Goal: Transaction & Acquisition: Purchase product/service

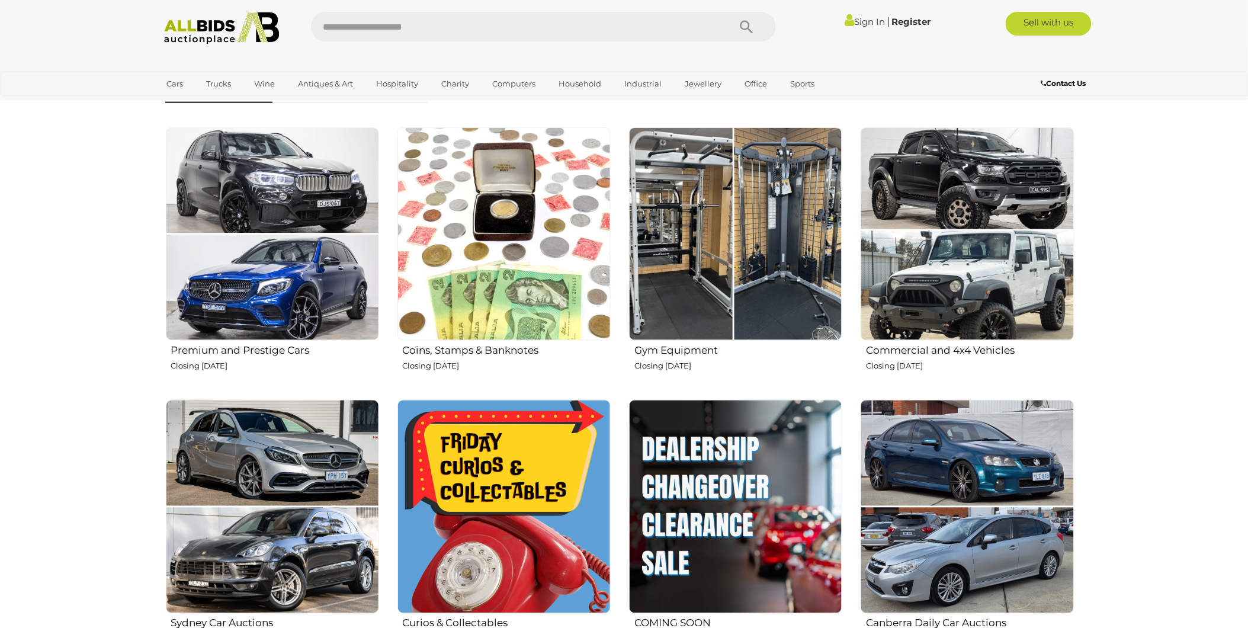
scroll to position [394, 0]
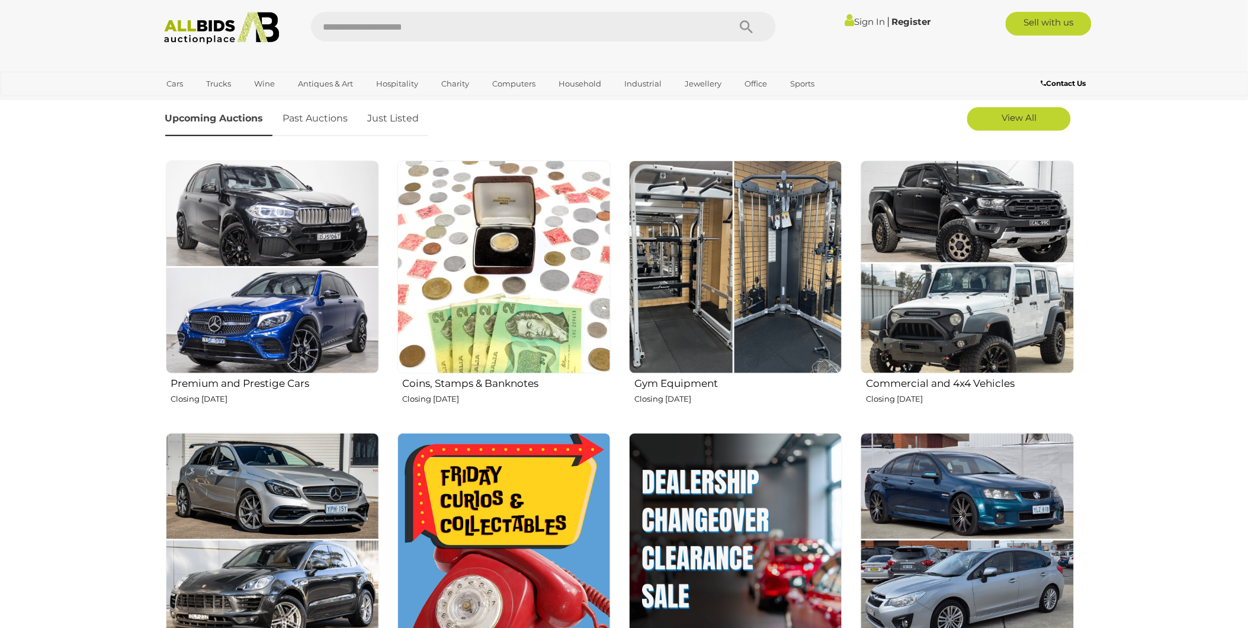
click at [754, 259] on img at bounding box center [735, 266] width 213 height 213
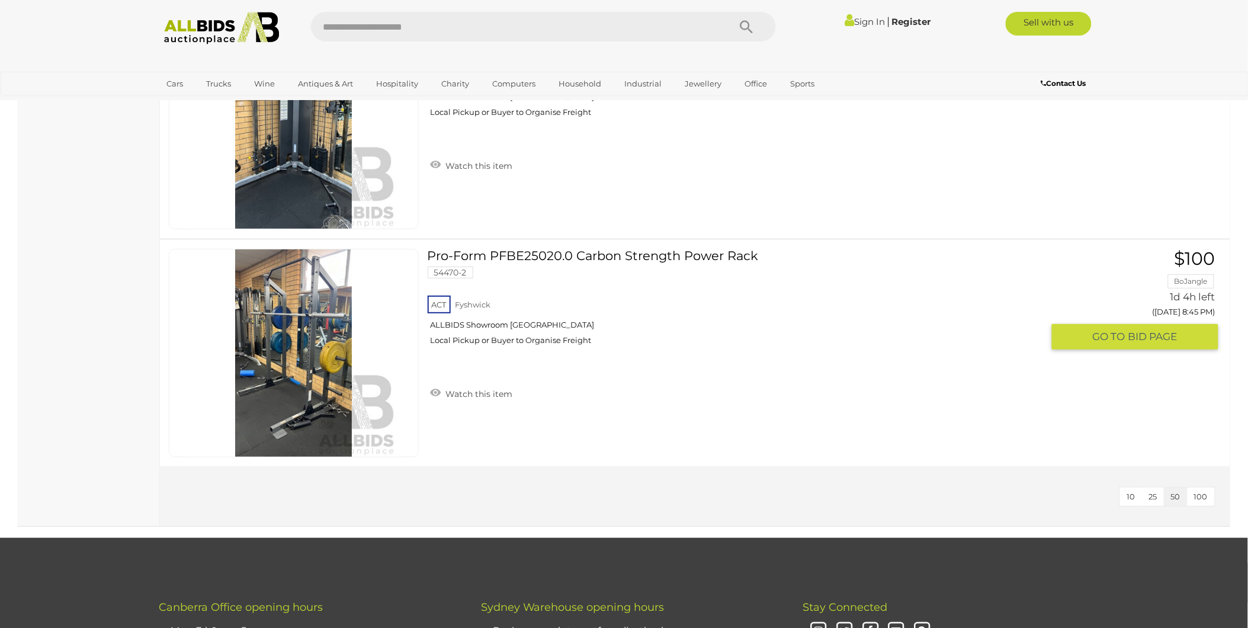
scroll to position [1644, 0]
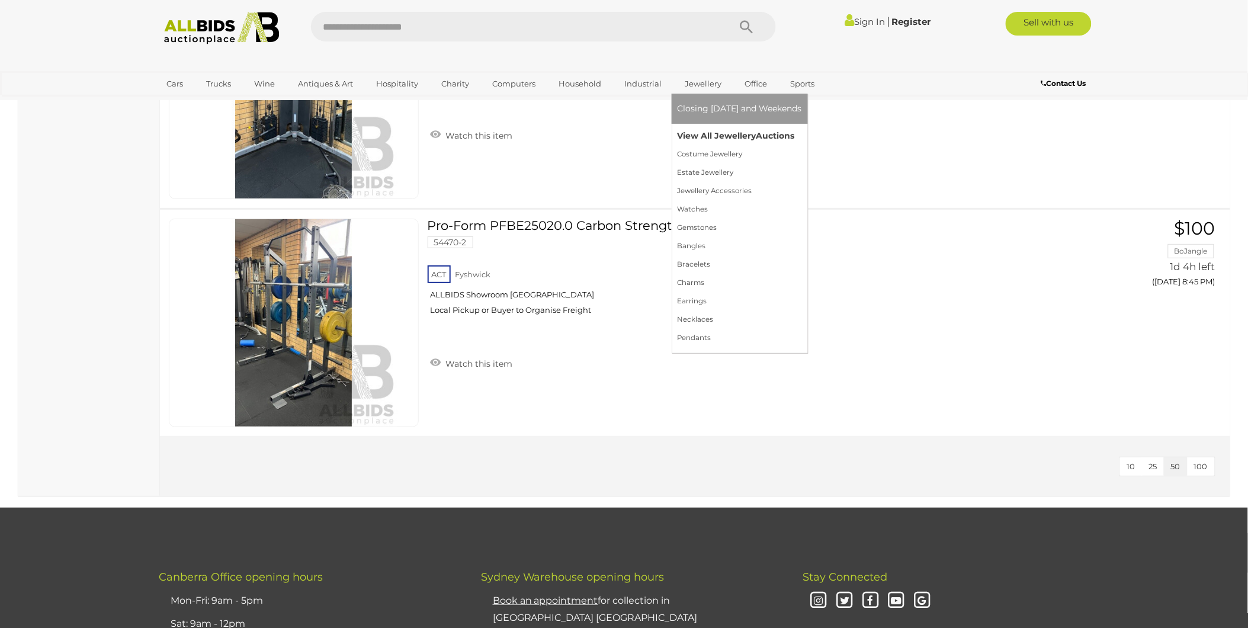
click at [707, 135] on link "View All Jewellery Auctions" at bounding box center [739, 136] width 124 height 18
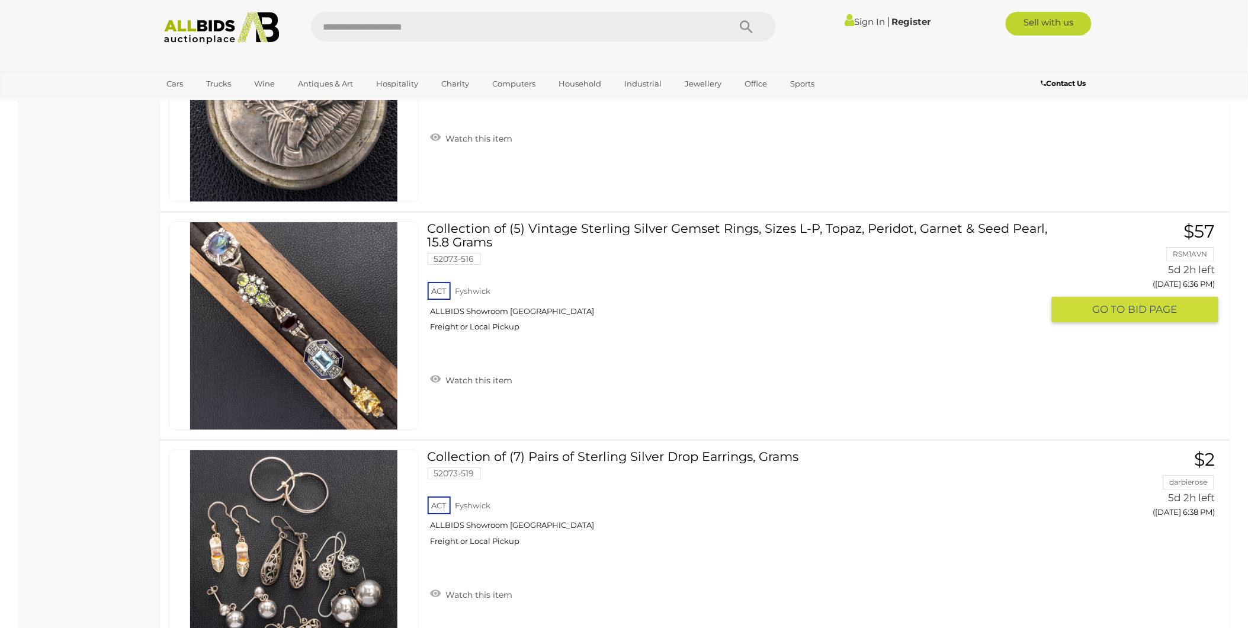
scroll to position [1250, 0]
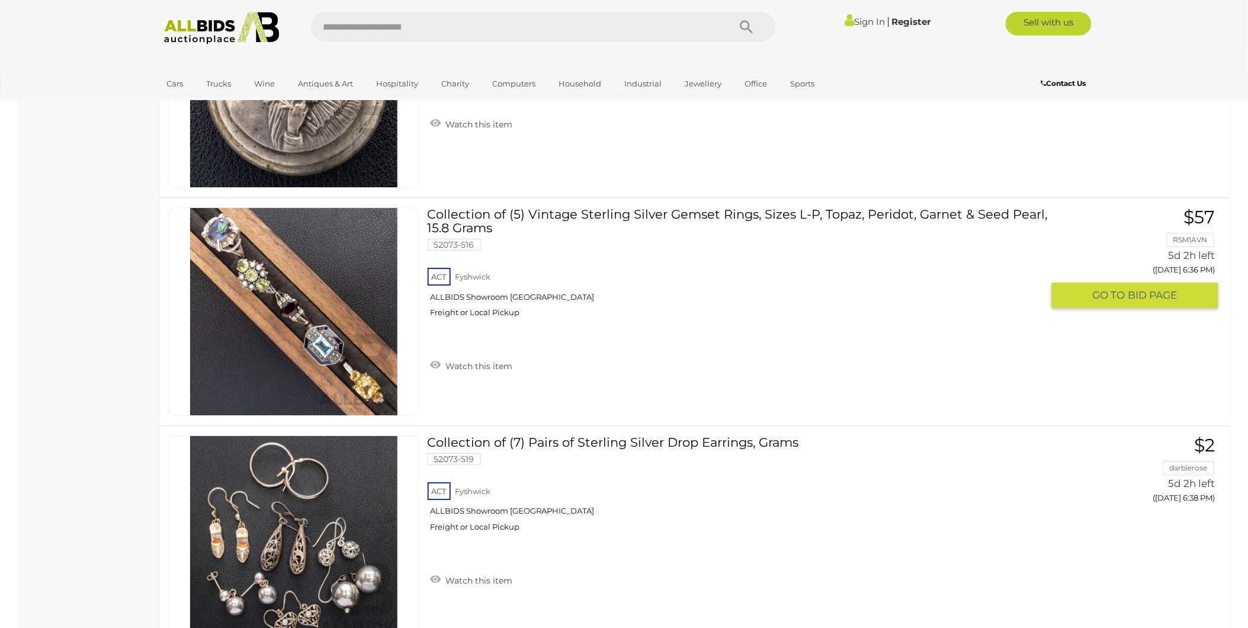
click at [333, 310] on img at bounding box center [293, 311] width 207 height 207
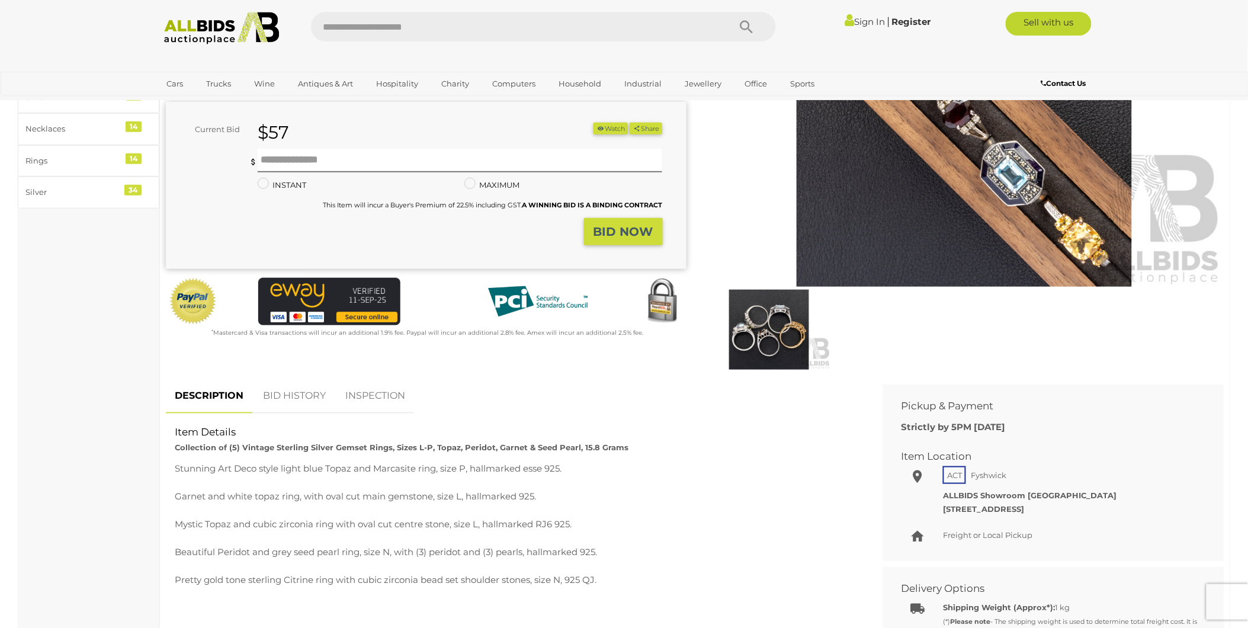
scroll to position [197, 0]
click at [782, 335] on img at bounding box center [769, 329] width 124 height 80
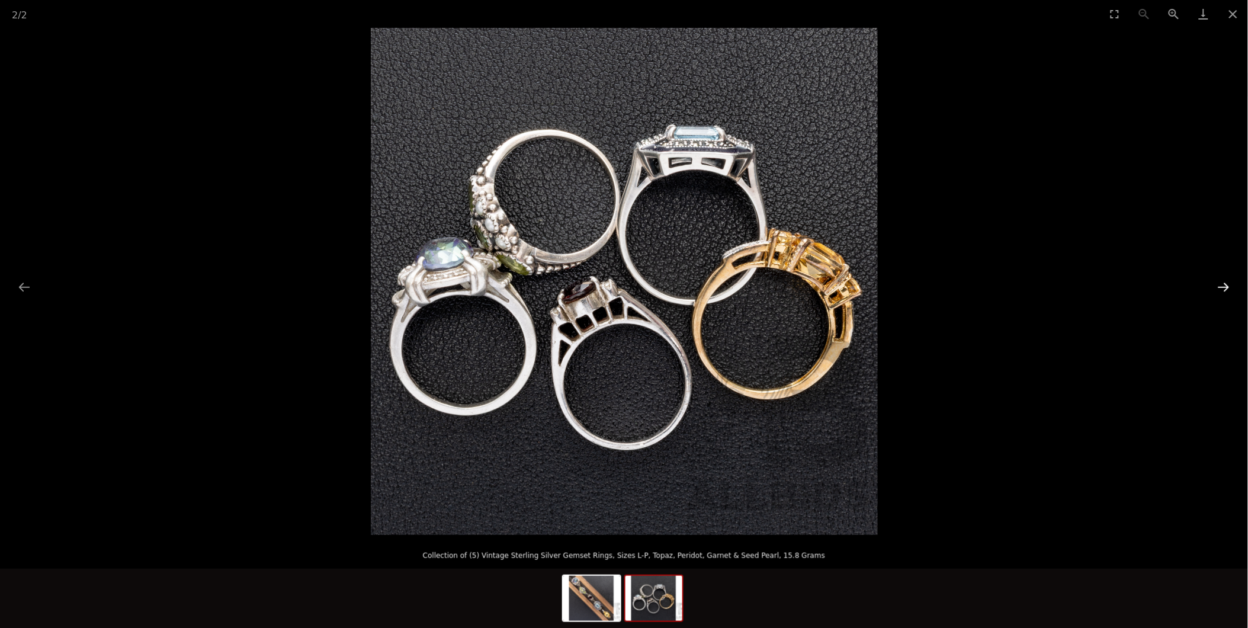
click at [1224, 286] on button "Next slide" at bounding box center [1223, 286] width 25 height 23
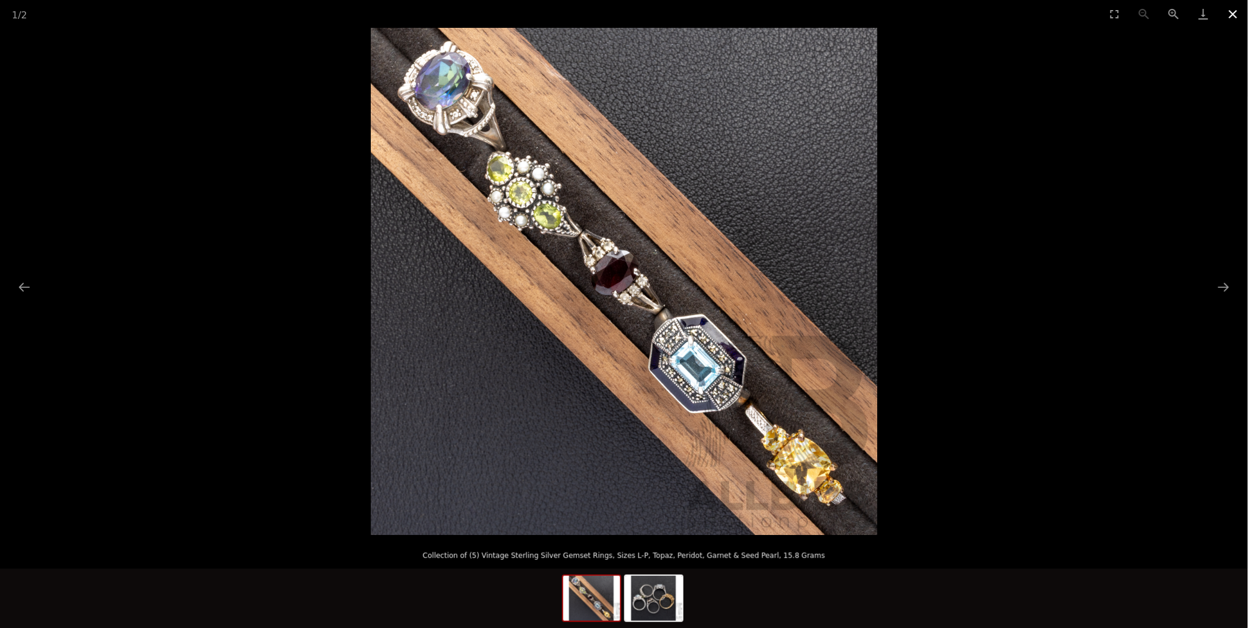
click at [1233, 13] on button "Close gallery" at bounding box center [1233, 14] width 30 height 28
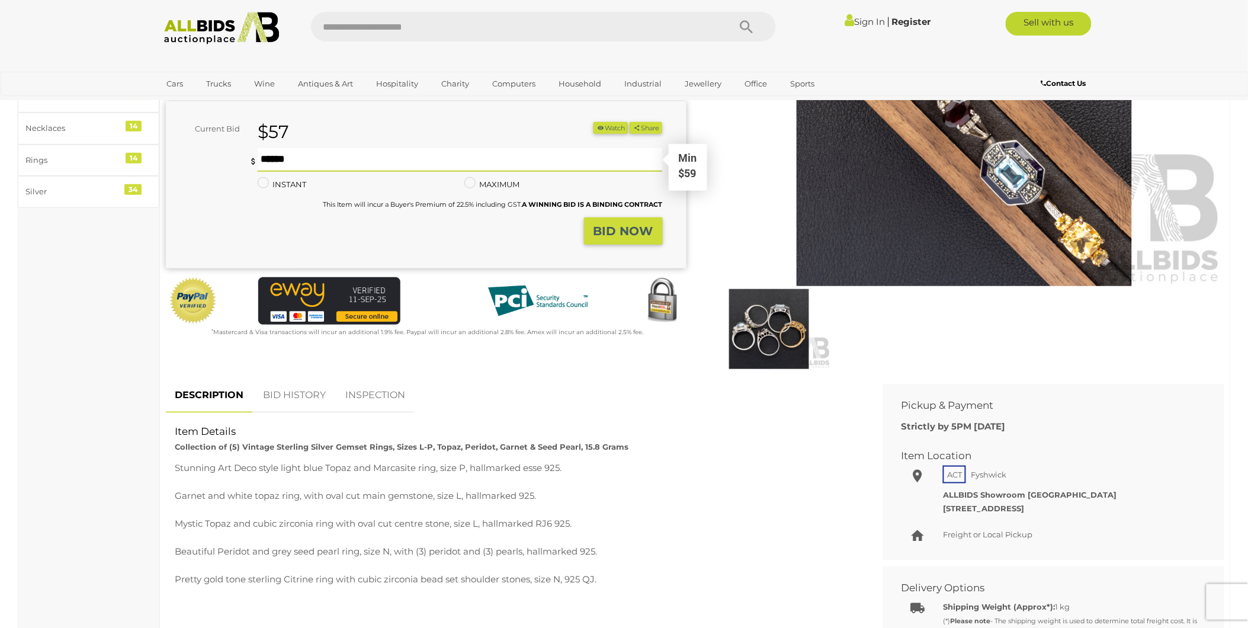
click at [364, 160] on input "text" at bounding box center [460, 160] width 405 height 24
type input "***"
click at [638, 233] on strong "BID NOW" at bounding box center [623, 231] width 60 height 14
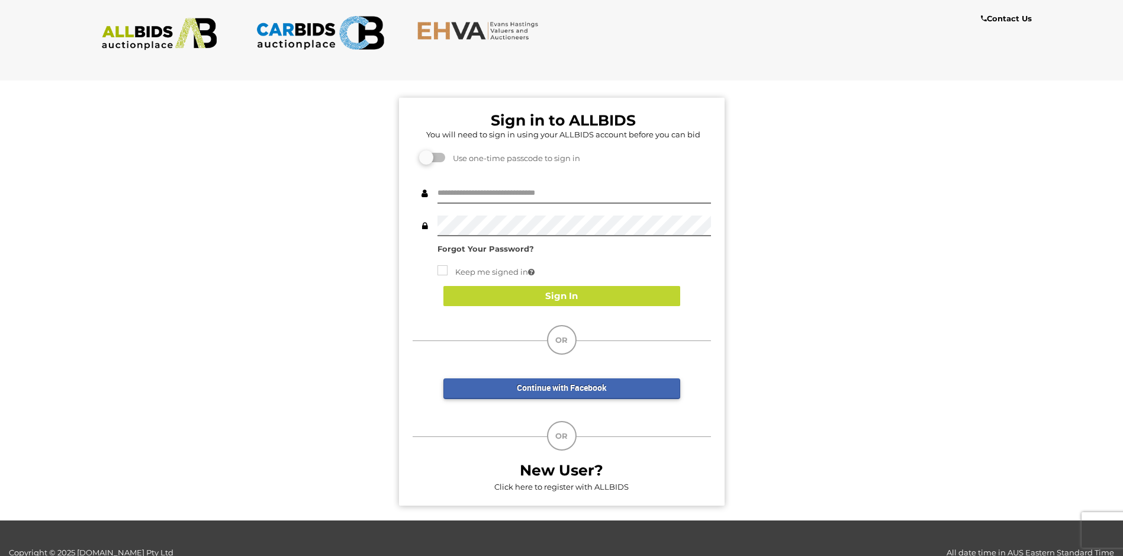
drag, startPoint x: 750, startPoint y: 221, endPoint x: 755, endPoint y: 224, distance: 6.1
click at [753, 224] on div "Sign in to ALLBIDS You will need to sign in using your ALLBIDS account before y…" at bounding box center [561, 295] width 1141 height 449
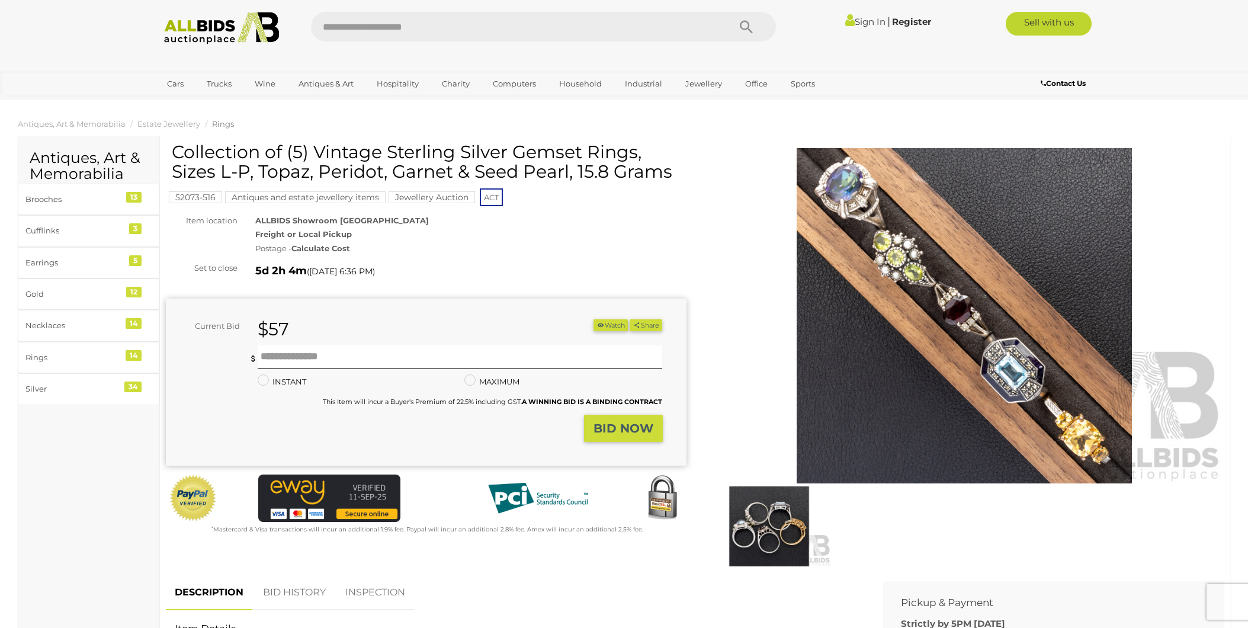
scroll to position [197, 0]
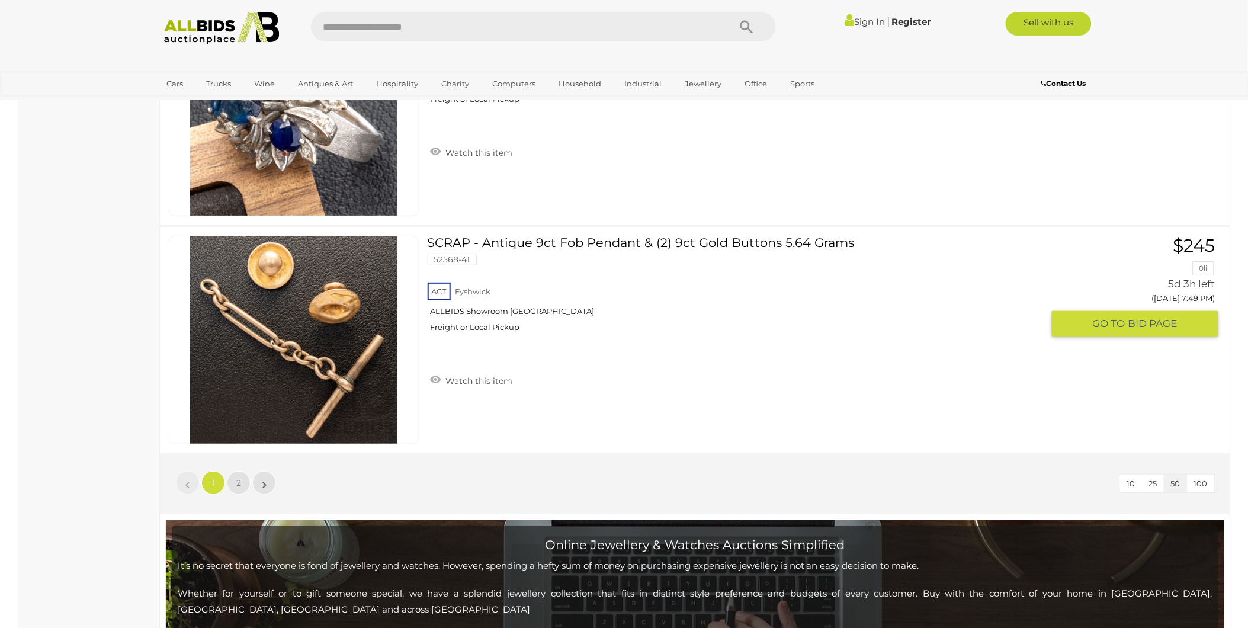
scroll to position [11253, 0]
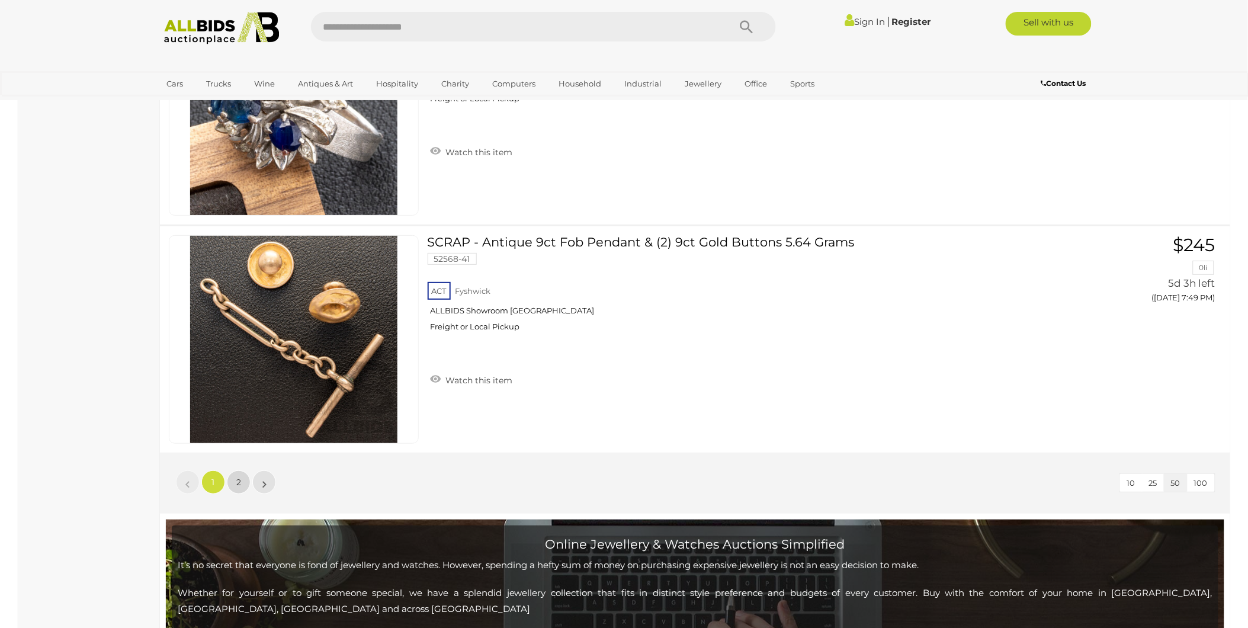
click at [234, 470] on link "2" at bounding box center [239, 482] width 24 height 24
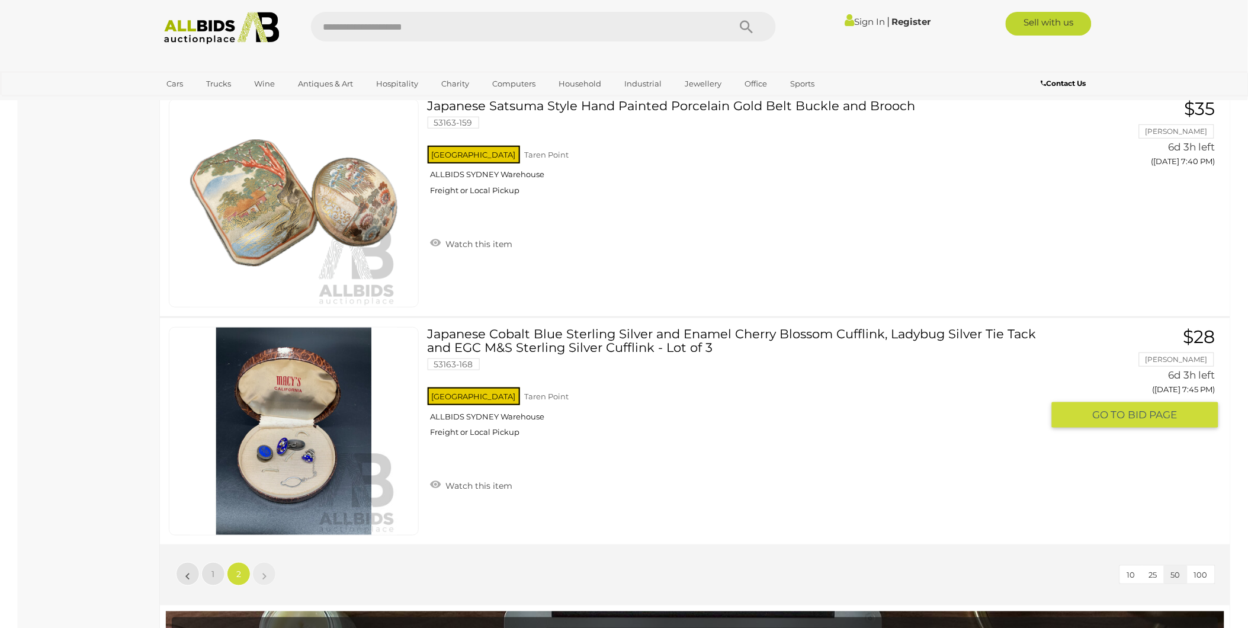
scroll to position [1898, 0]
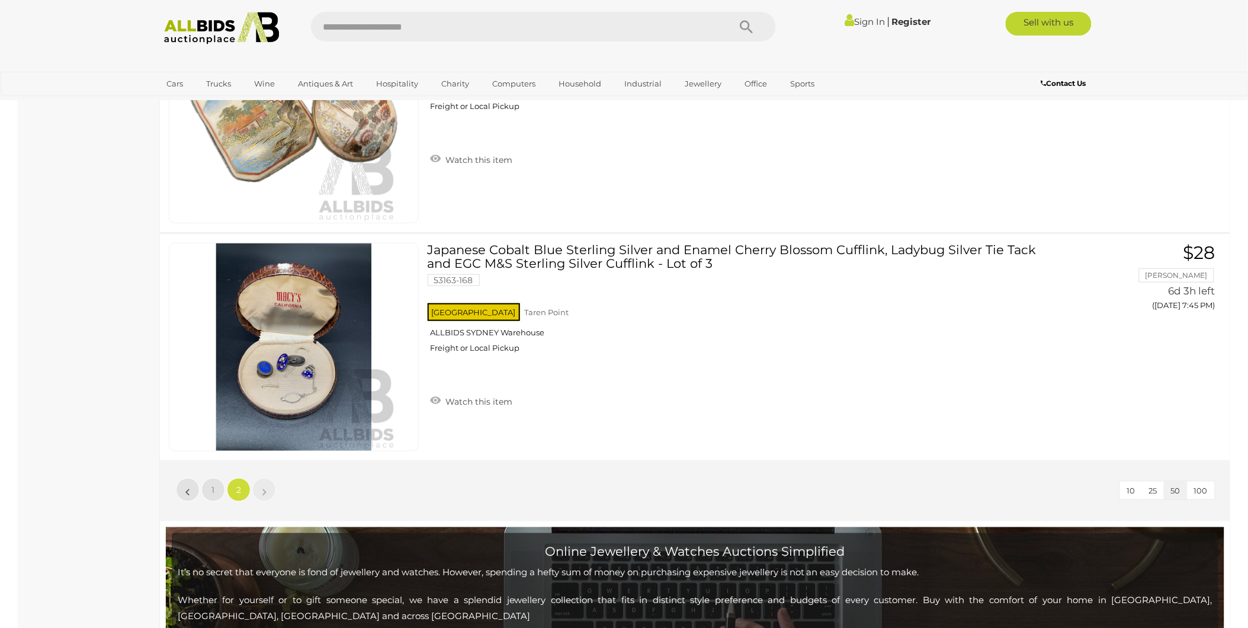
scroll to position [188, 0]
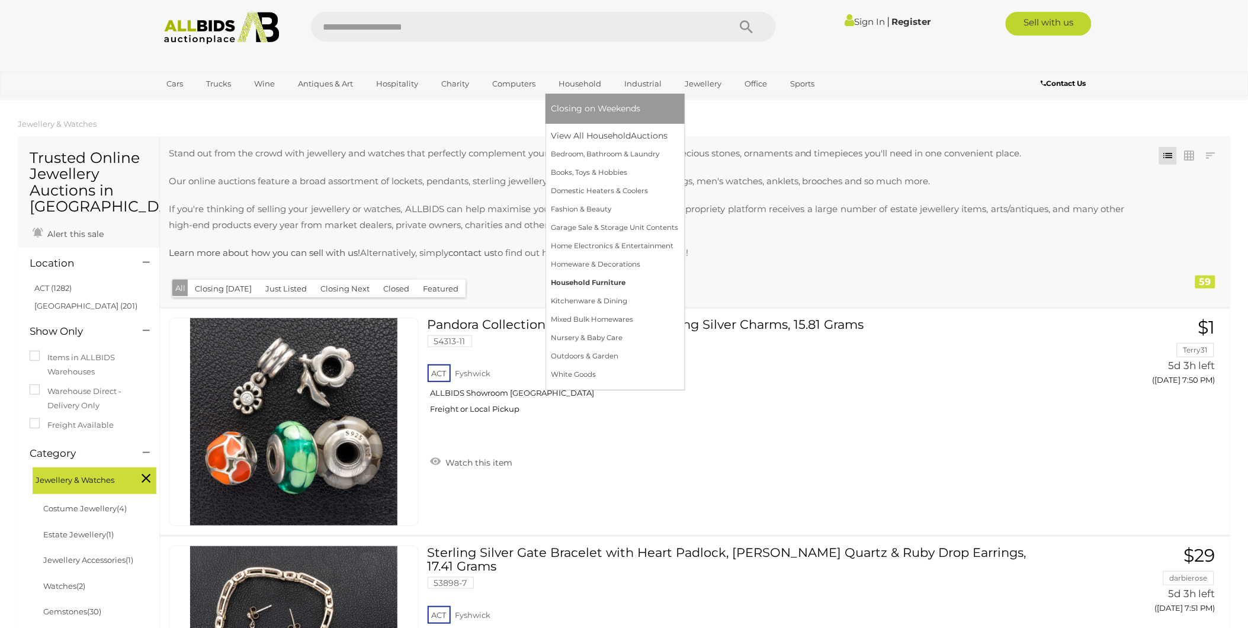
click at [608, 281] on link "Household Furniture" at bounding box center [614, 283] width 127 height 18
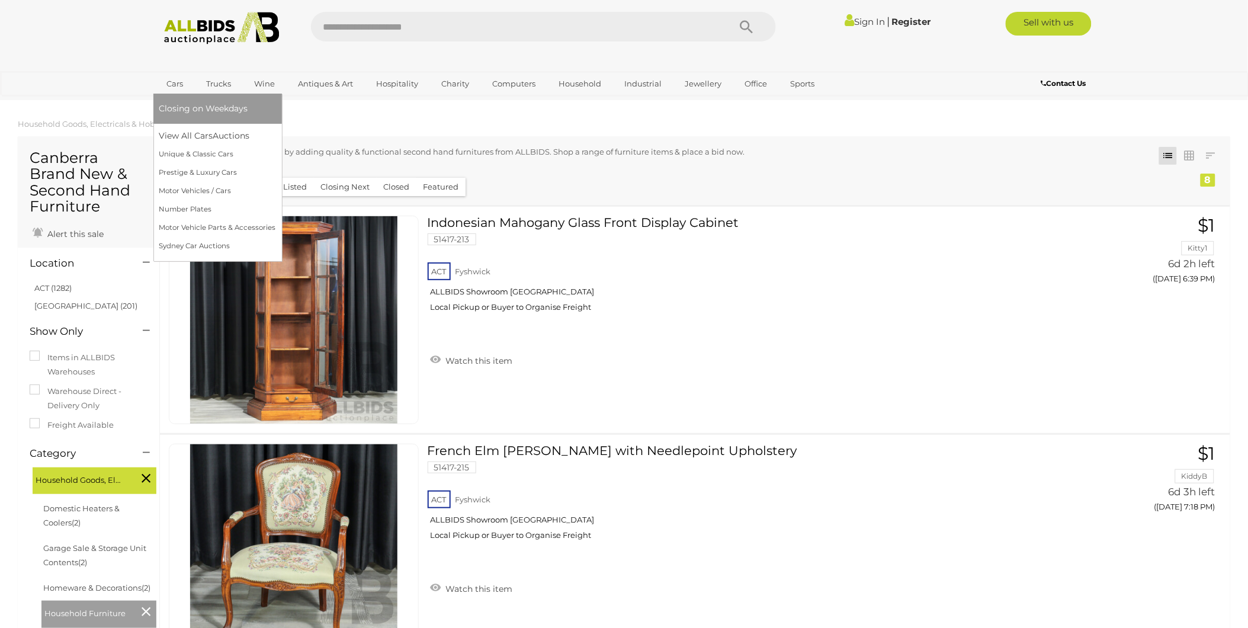
click at [180, 83] on link "Cars" at bounding box center [175, 84] width 32 height 20
click at [203, 191] on link "Motor Vehicles / Cars" at bounding box center [217, 191] width 117 height 18
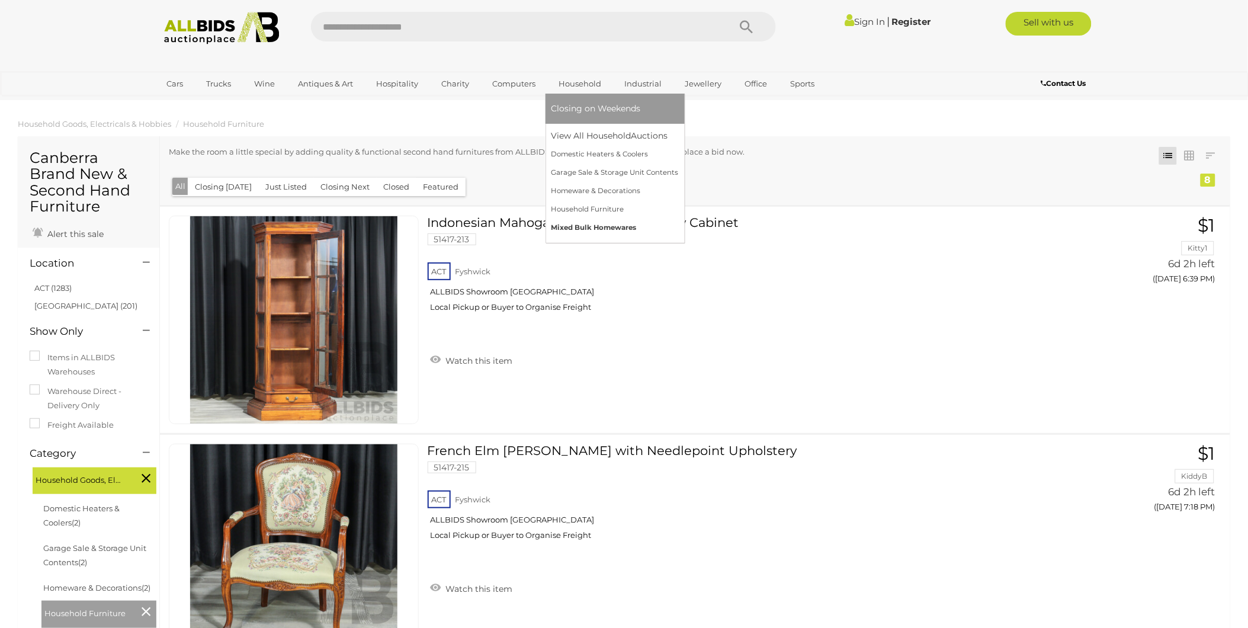
click at [602, 228] on link "Mixed Bulk Homewares" at bounding box center [614, 228] width 127 height 18
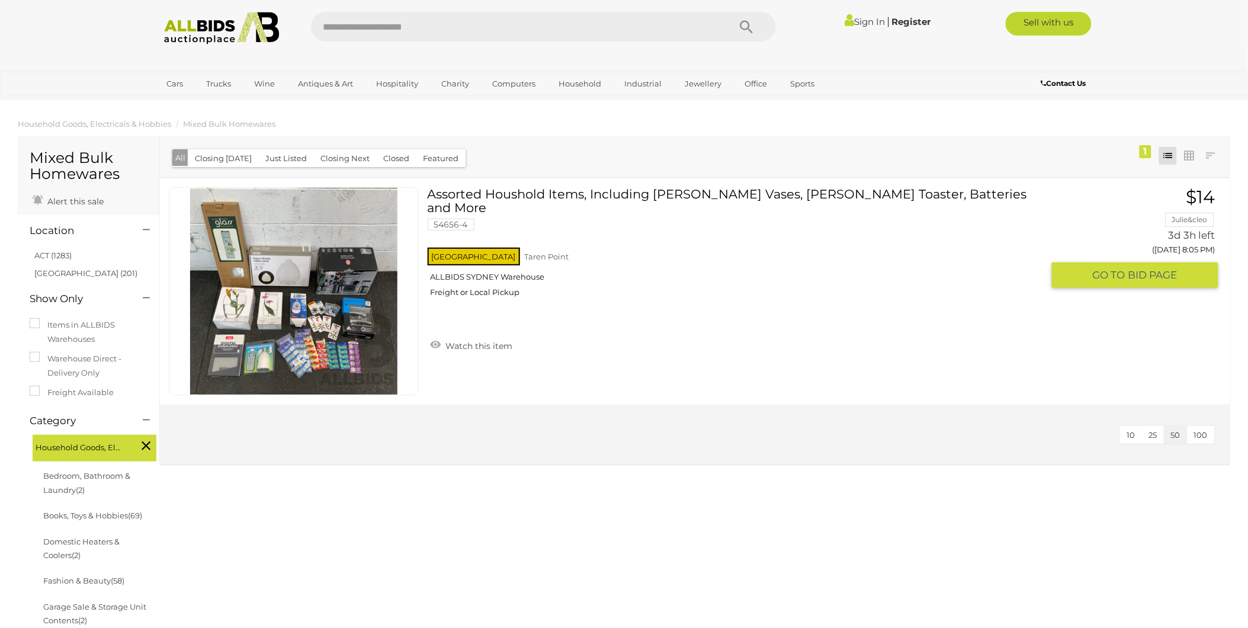
click at [325, 292] on img at bounding box center [293, 291] width 207 height 207
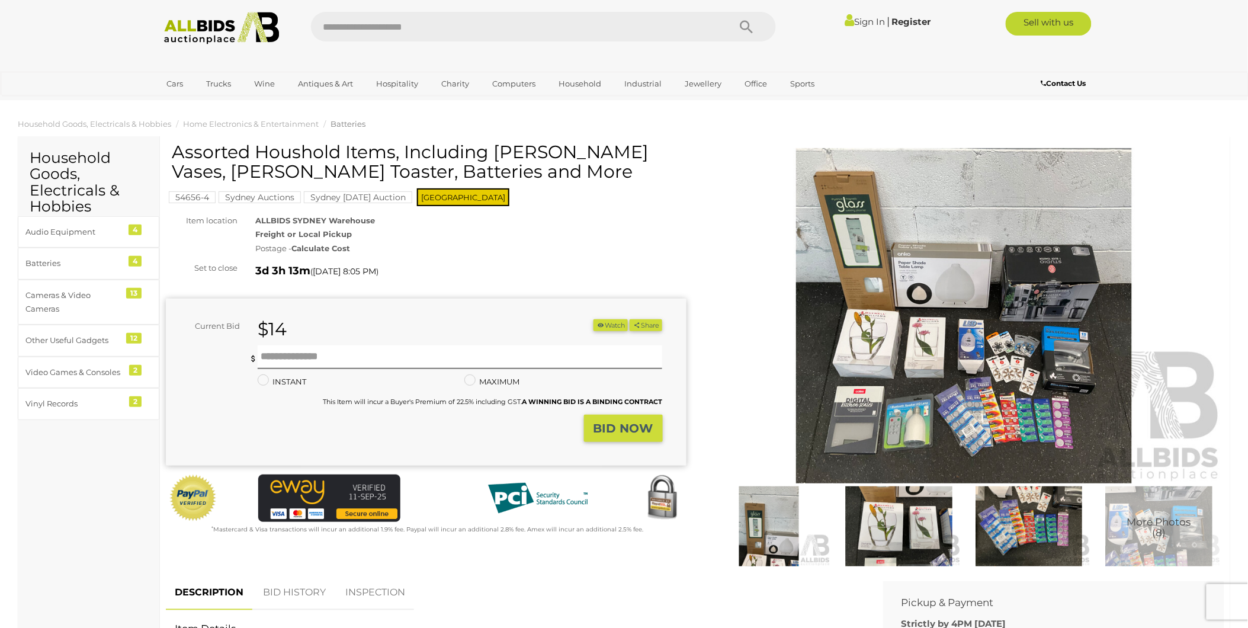
click at [962, 313] on img at bounding box center [964, 315] width 521 height 335
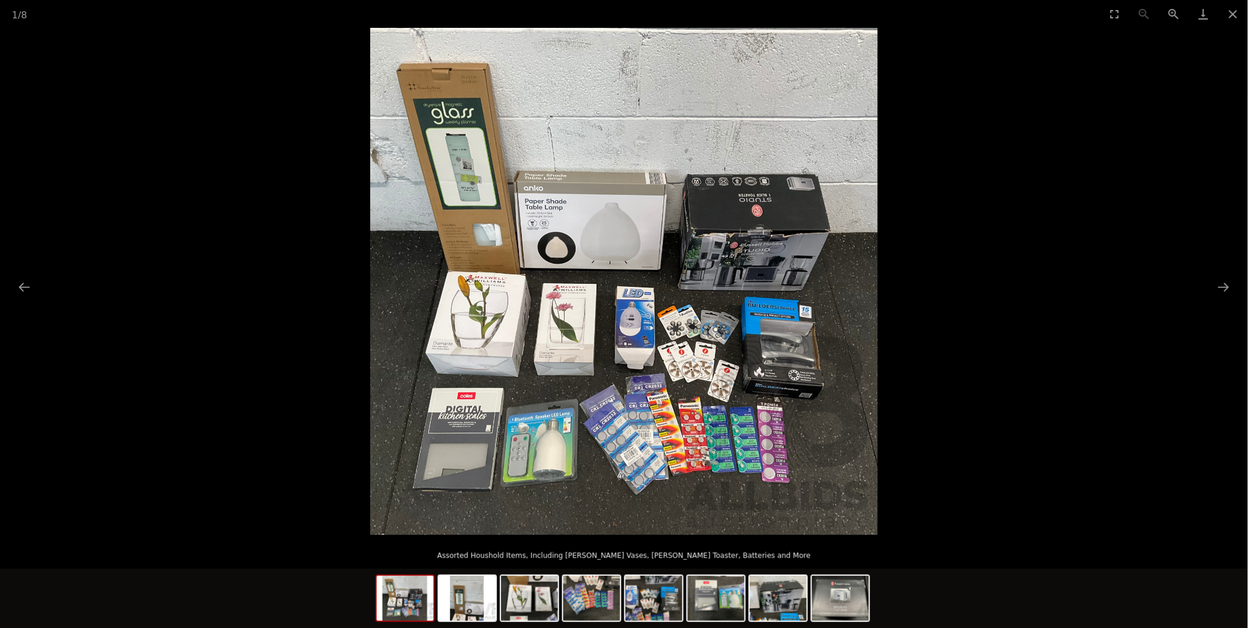
scroll to position [197, 0]
click at [1223, 286] on button "Next slide" at bounding box center [1223, 286] width 25 height 23
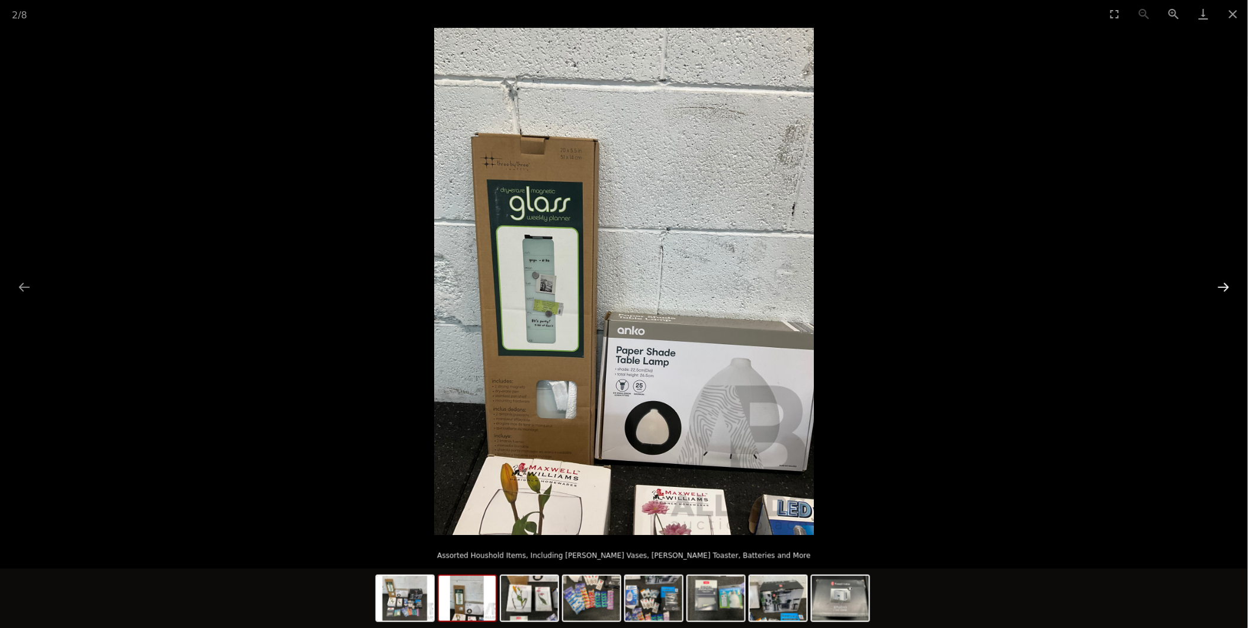
click at [1216, 286] on button "Next slide" at bounding box center [1223, 286] width 25 height 23
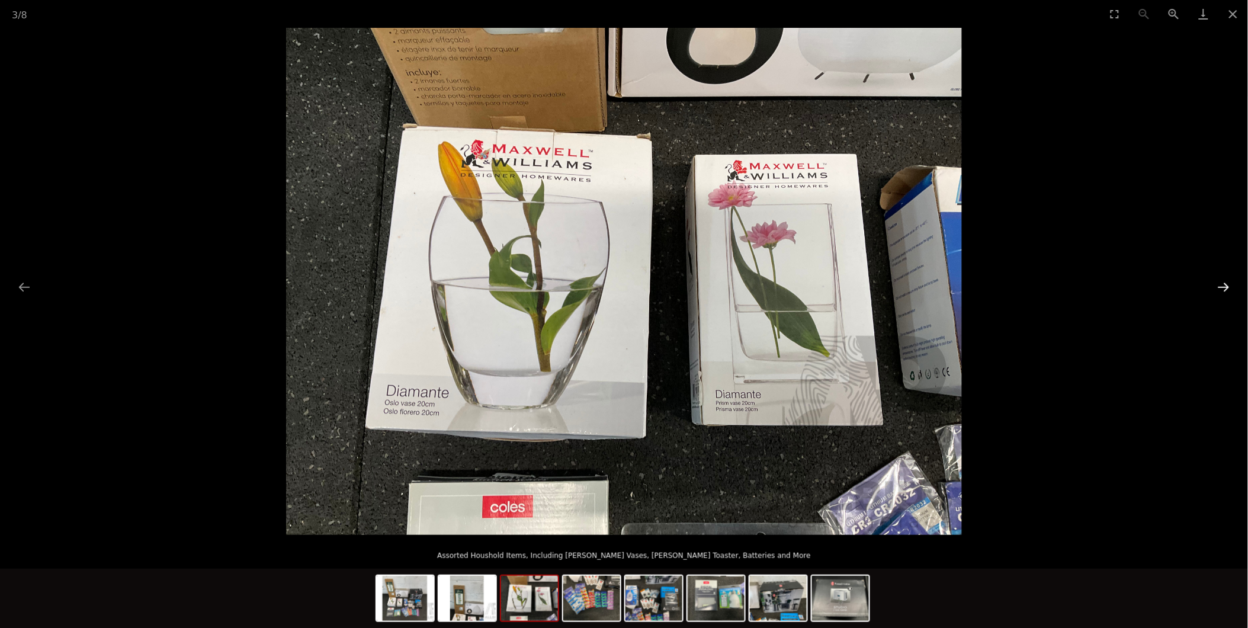
click at [1215, 285] on button "Next slide" at bounding box center [1223, 286] width 25 height 23
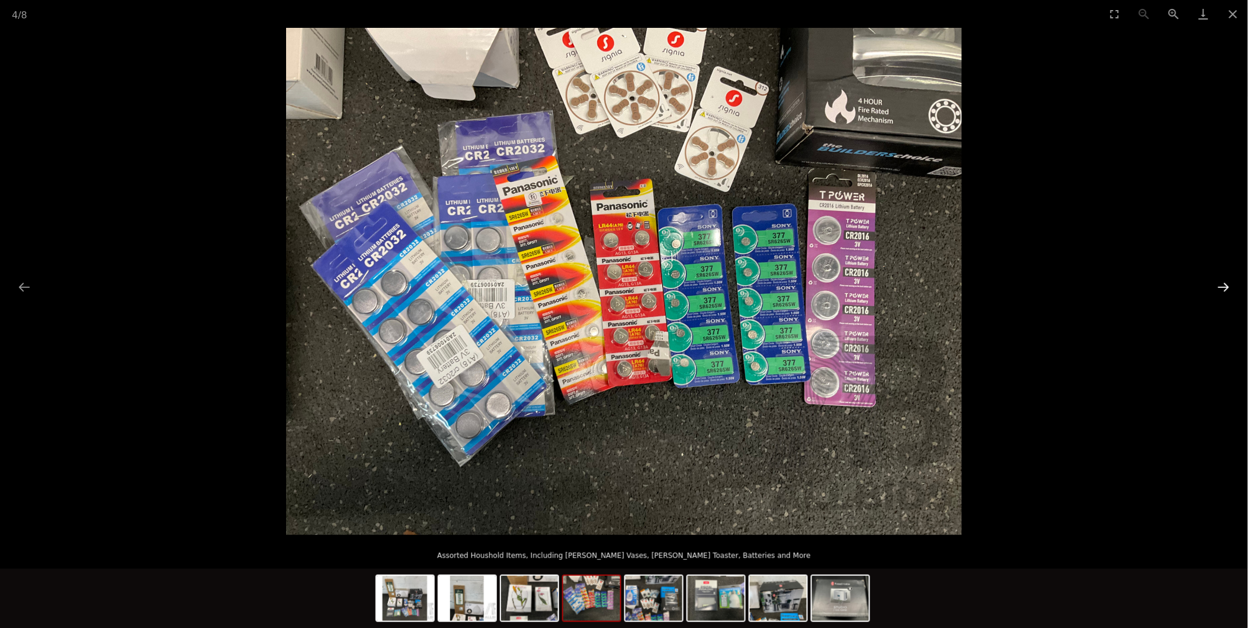
click at [1215, 285] on button "Next slide" at bounding box center [1223, 286] width 25 height 23
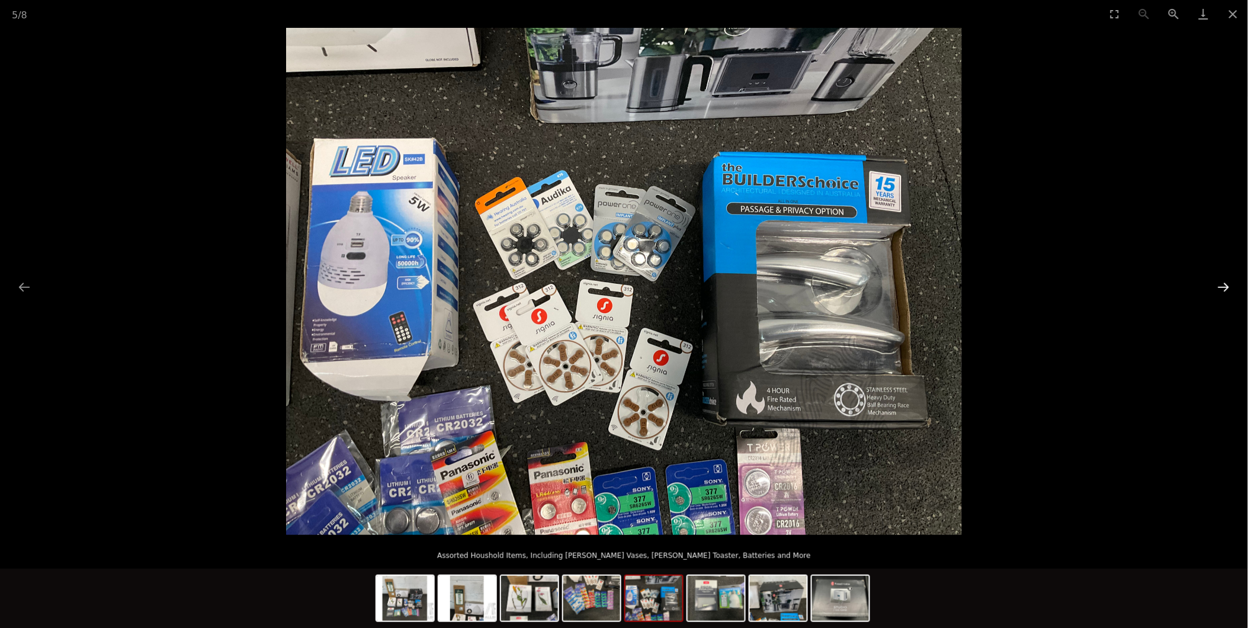
click at [1215, 285] on button "Next slide" at bounding box center [1223, 286] width 25 height 23
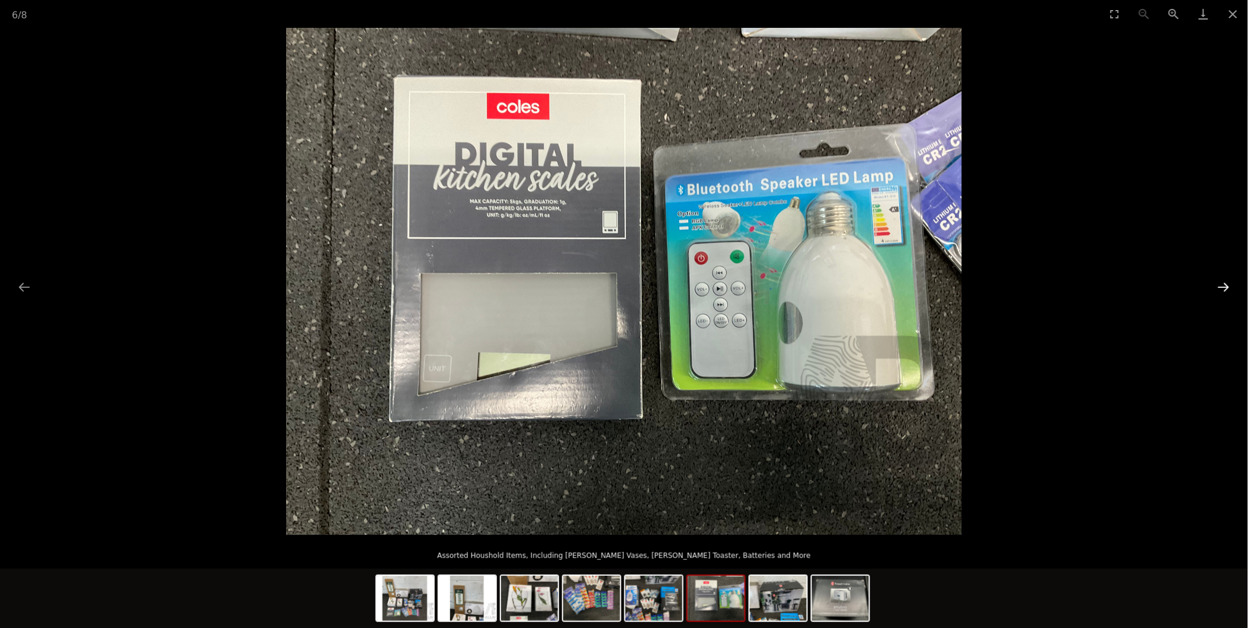
click at [1215, 285] on button "Next slide" at bounding box center [1223, 286] width 25 height 23
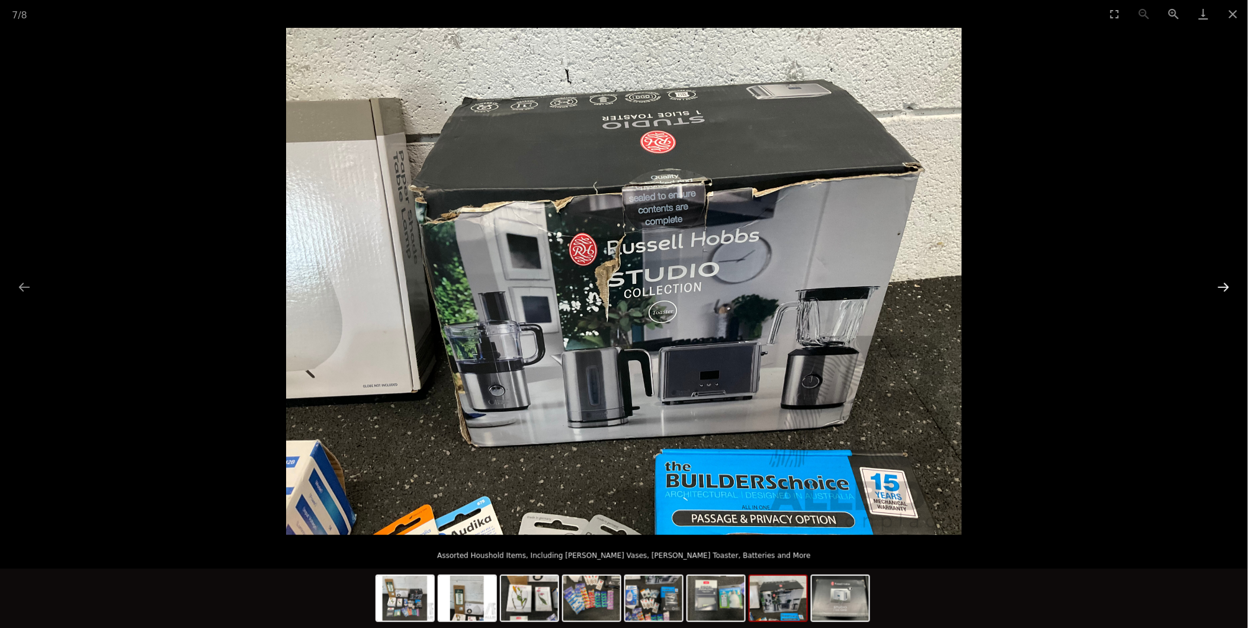
click at [1212, 290] on button "Next slide" at bounding box center [1223, 286] width 25 height 23
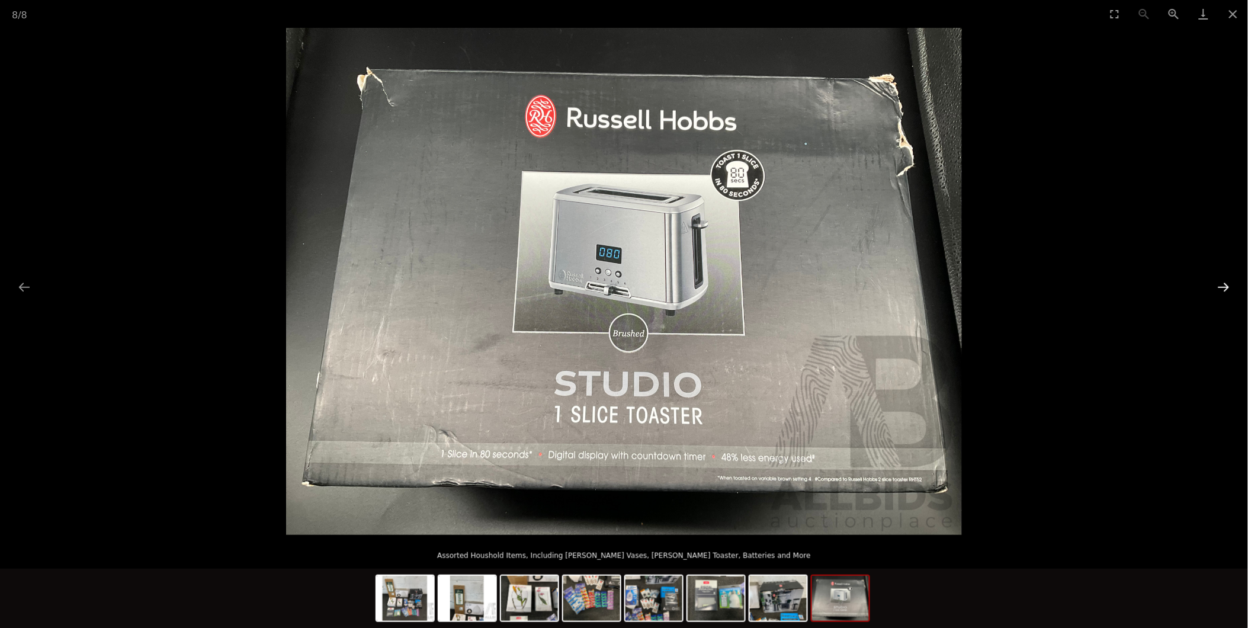
click at [1224, 284] on button "Next slide" at bounding box center [1223, 286] width 25 height 23
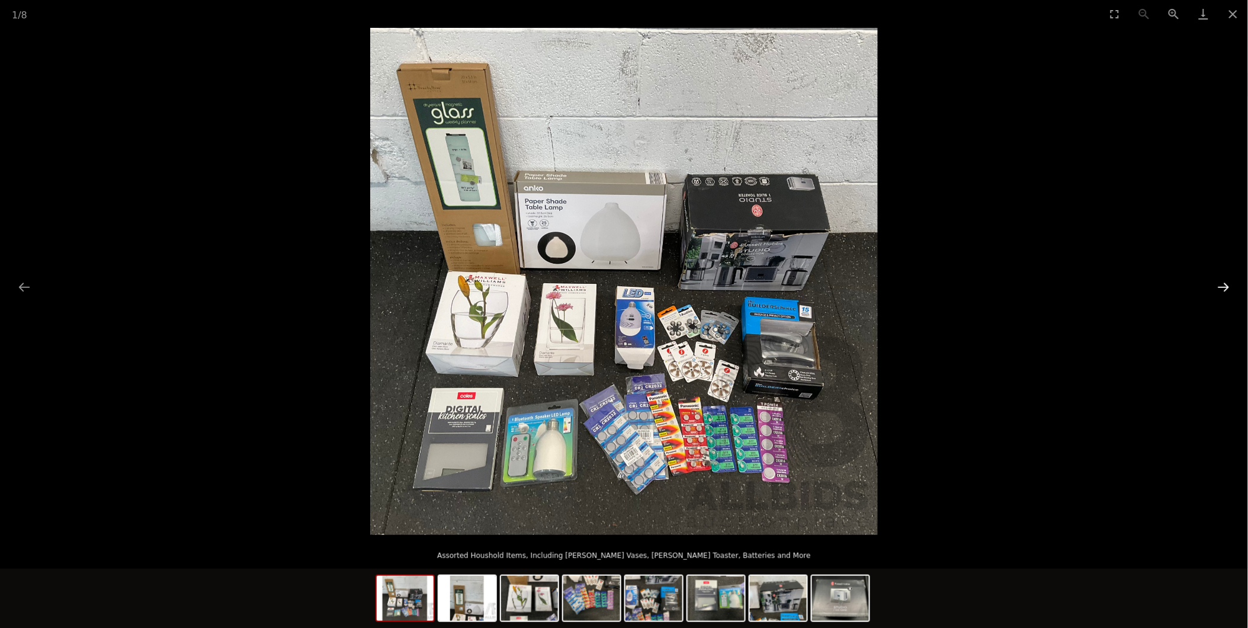
click at [1224, 284] on button "Next slide" at bounding box center [1223, 286] width 25 height 23
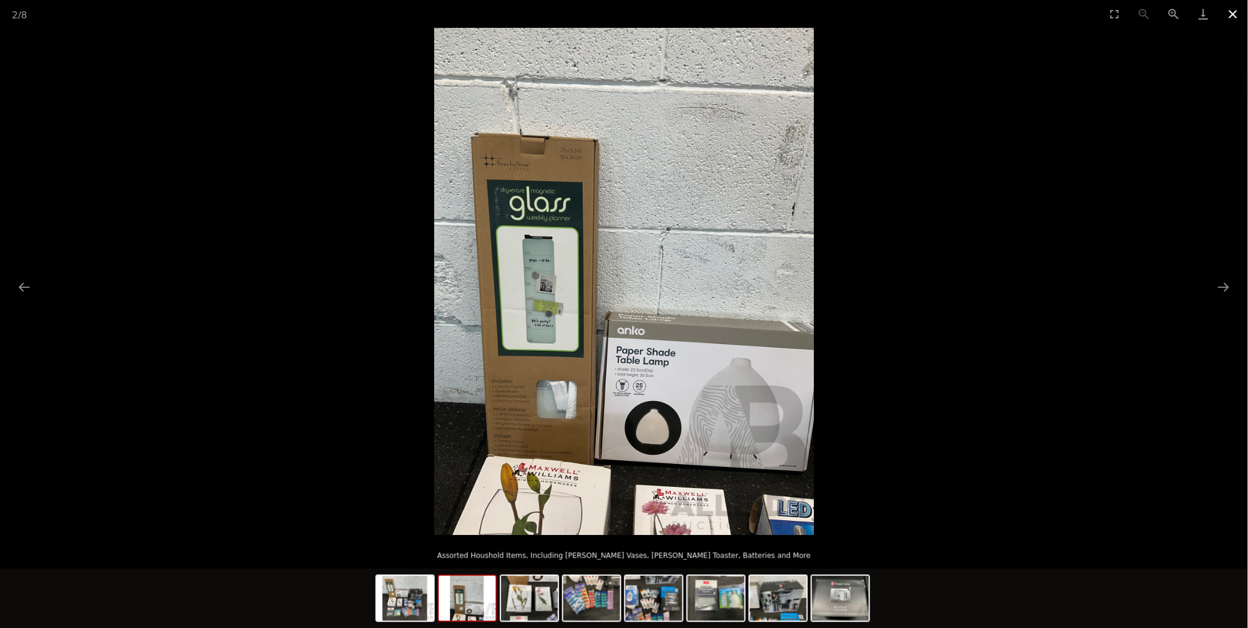
click at [1228, 14] on button "Close gallery" at bounding box center [1233, 14] width 30 height 28
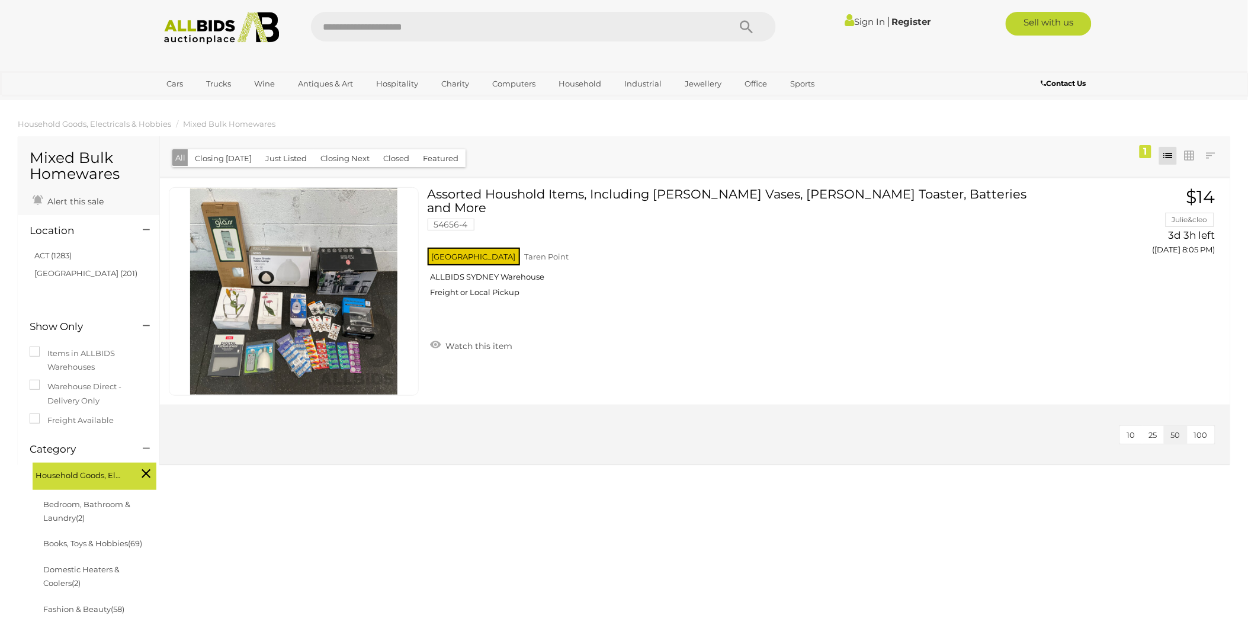
scroll to position [115, 0]
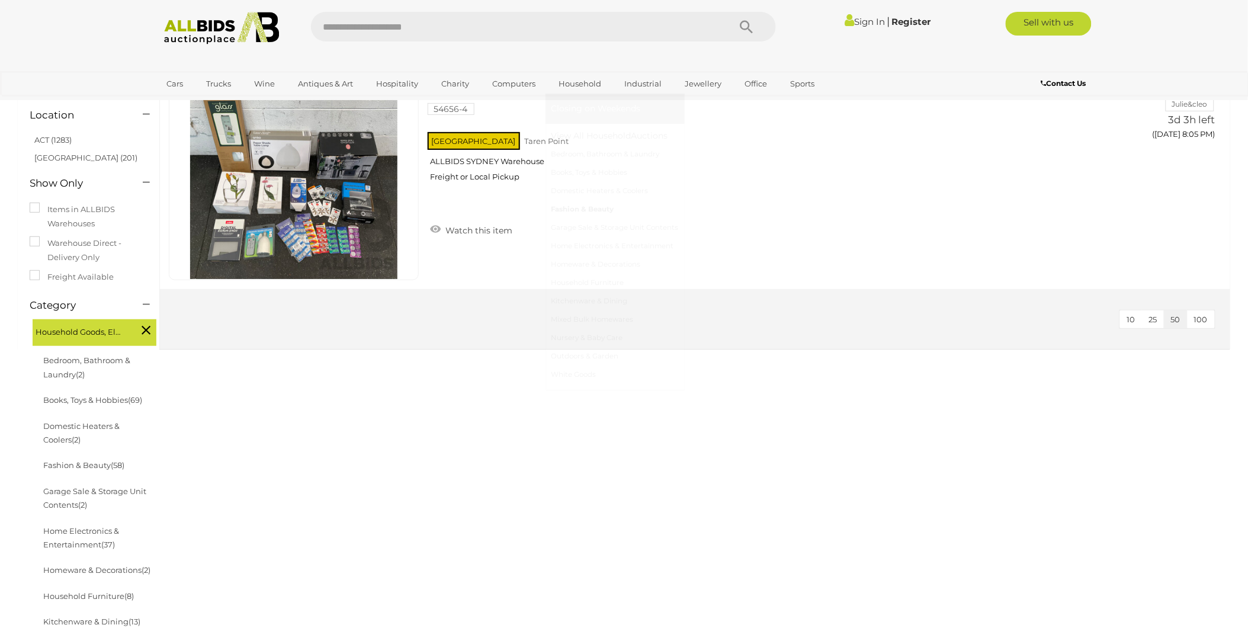
click at [595, 209] on link "Fashion & Beauty" at bounding box center [614, 209] width 127 height 18
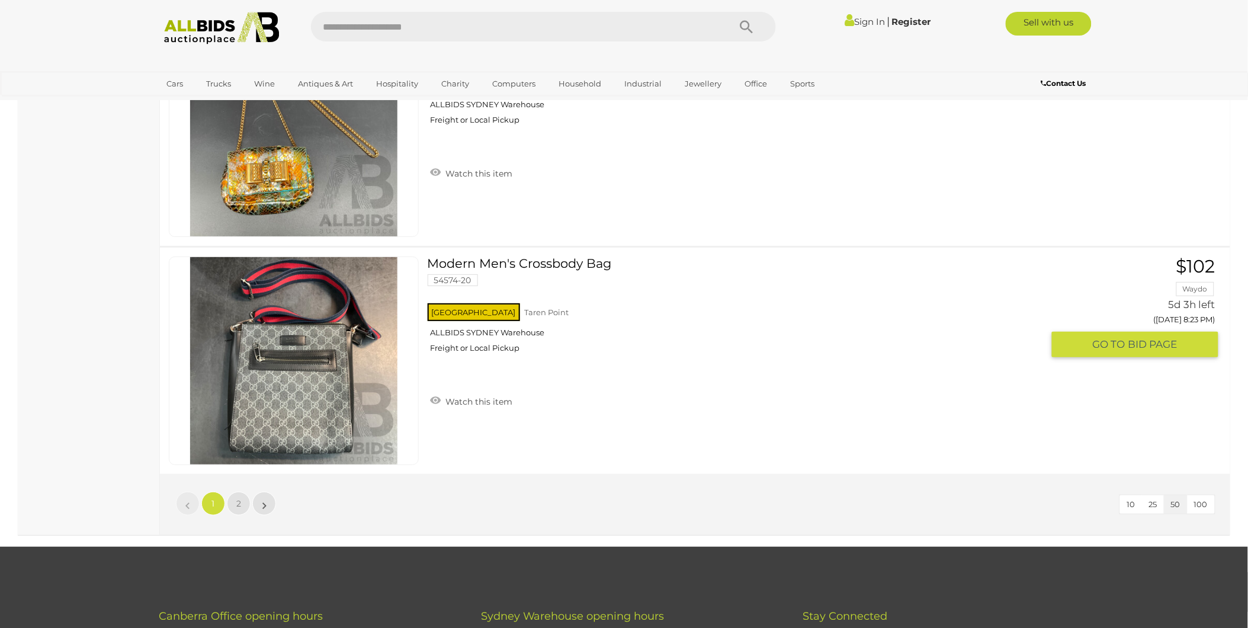
scroll to position [11185, 0]
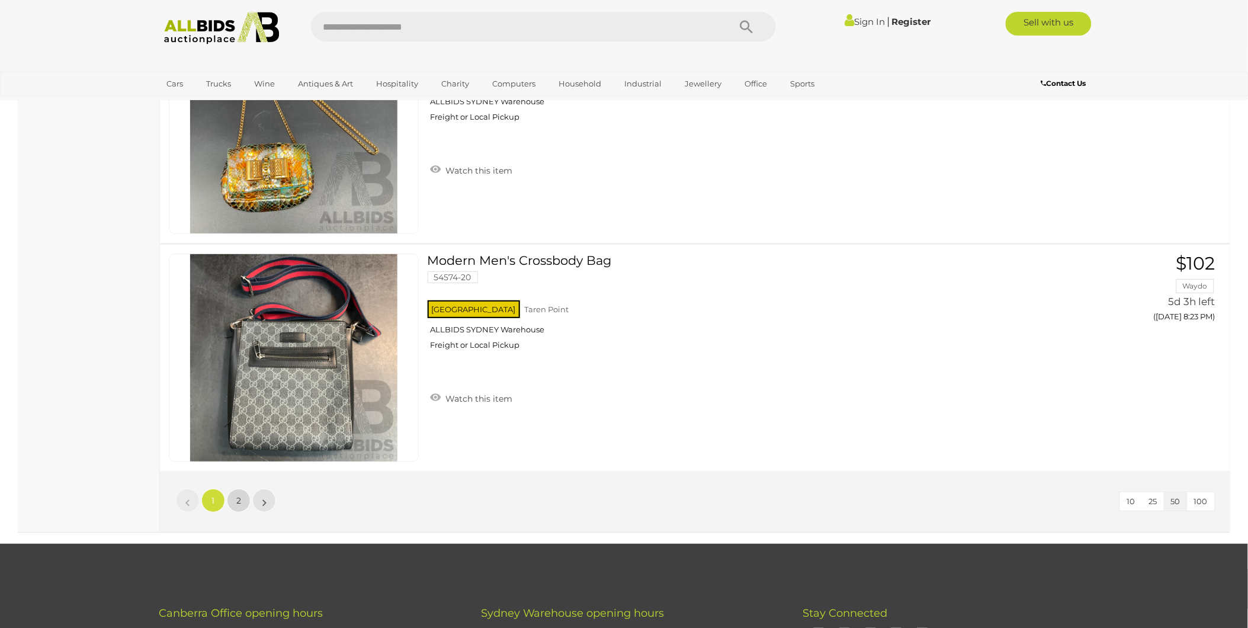
click at [235, 489] on link "2" at bounding box center [239, 501] width 24 height 24
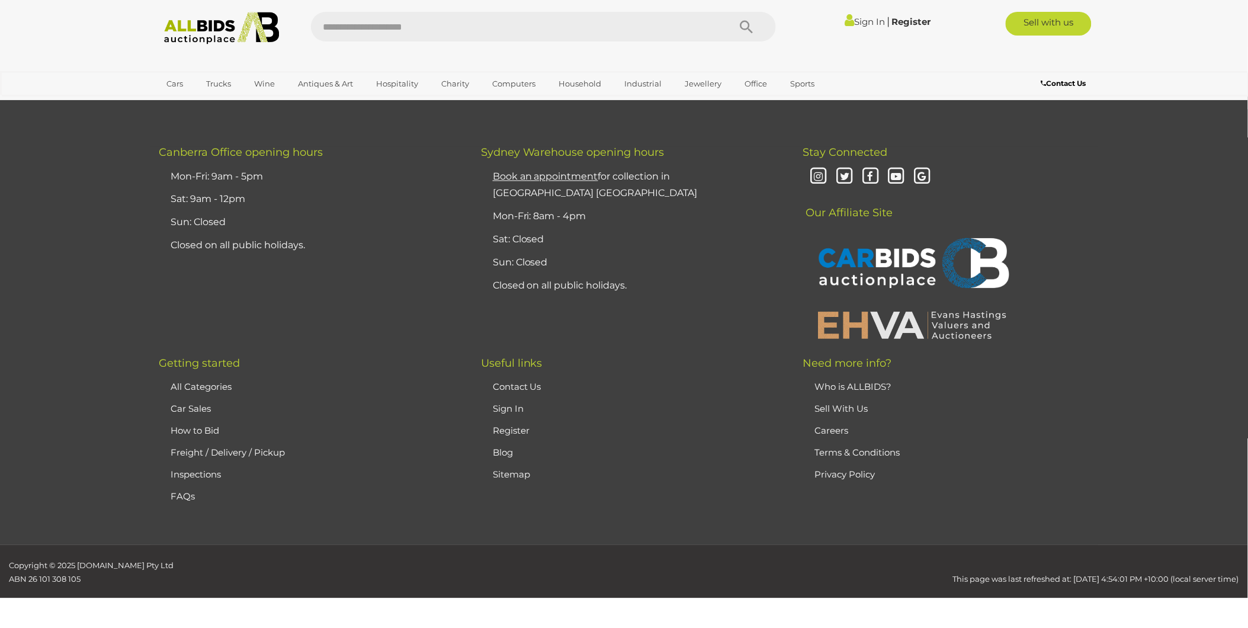
scroll to position [138, 0]
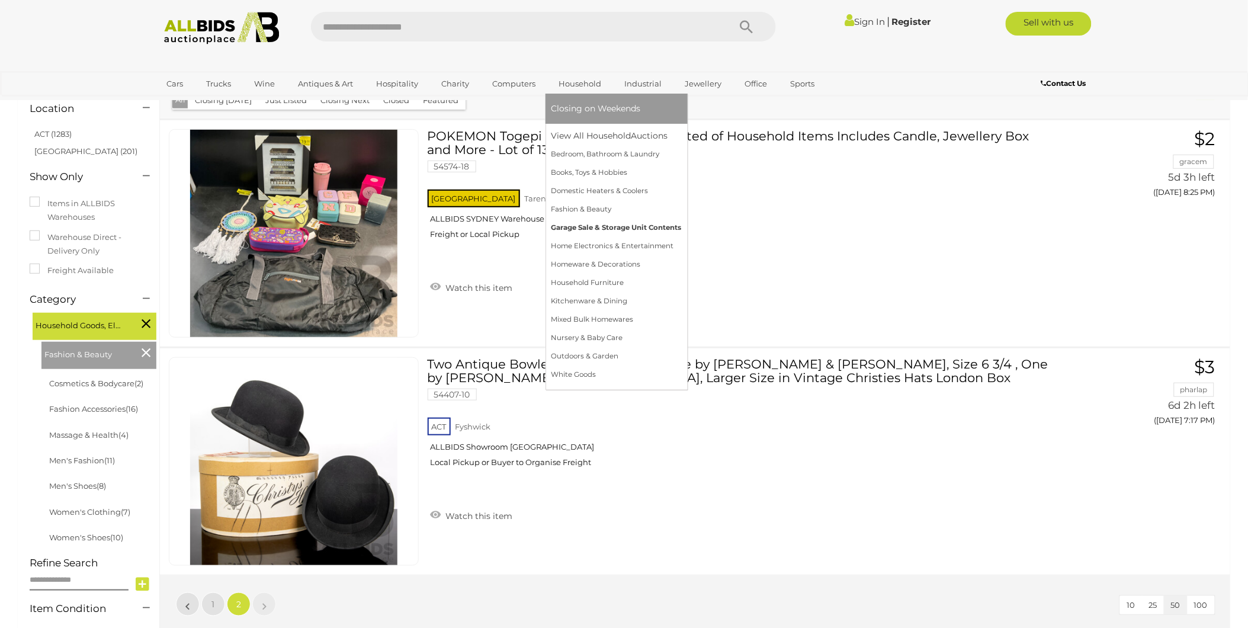
click at [606, 229] on link "Garage Sale & Storage Unit Contents" at bounding box center [616, 228] width 130 height 18
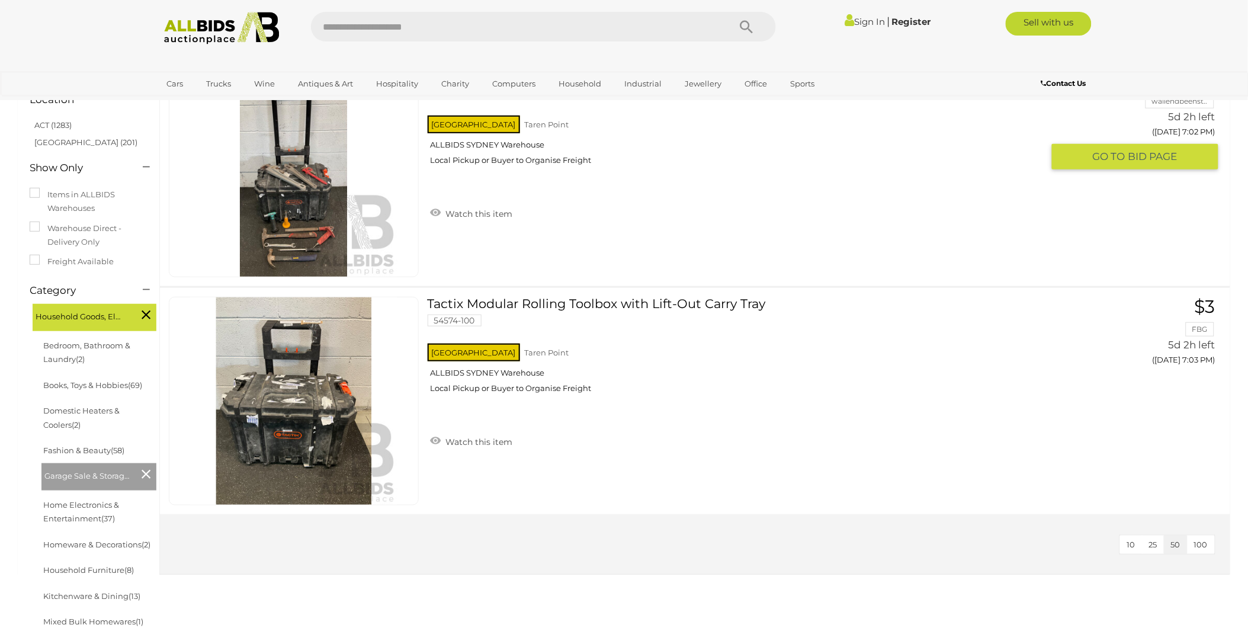
scroll to position [263, 0]
